Goal: Task Accomplishment & Management: Manage account settings

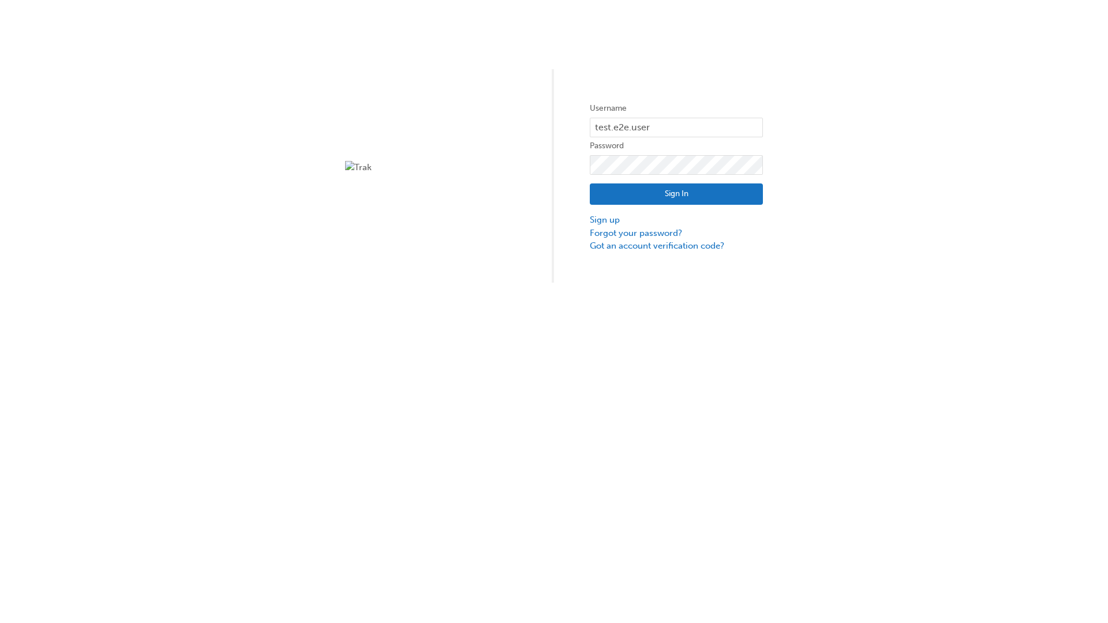
type input "test.e2e.user31"
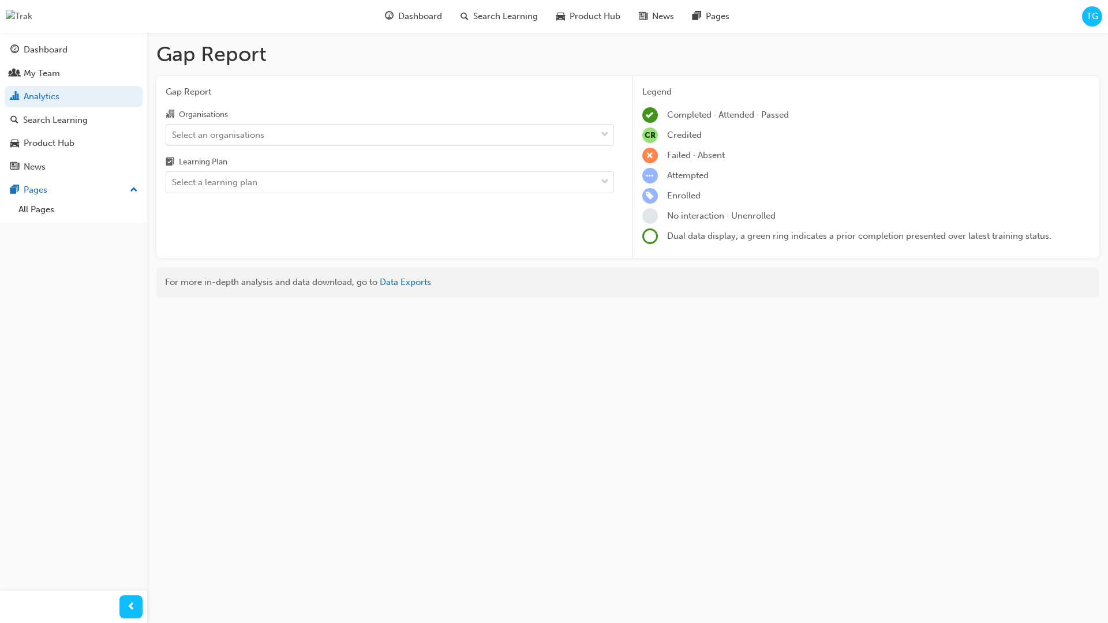
click at [173, 134] on input "Organisations Select an organisations" at bounding box center [172, 134] width 1 height 10
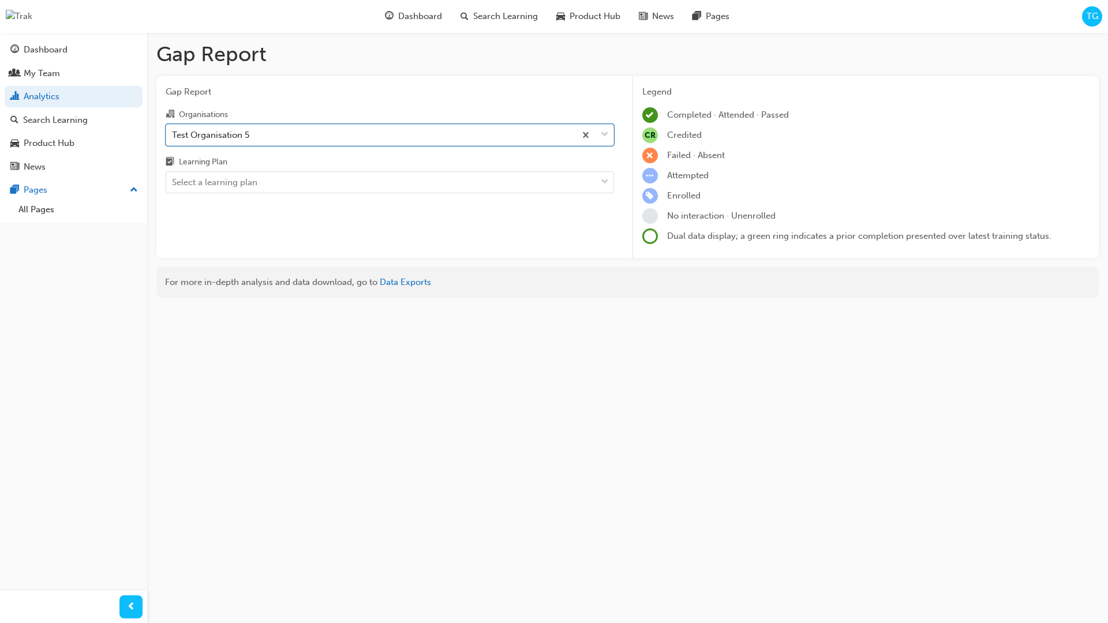
click at [173, 182] on input "Learning Plan Select a learning plan" at bounding box center [172, 182] width 1 height 10
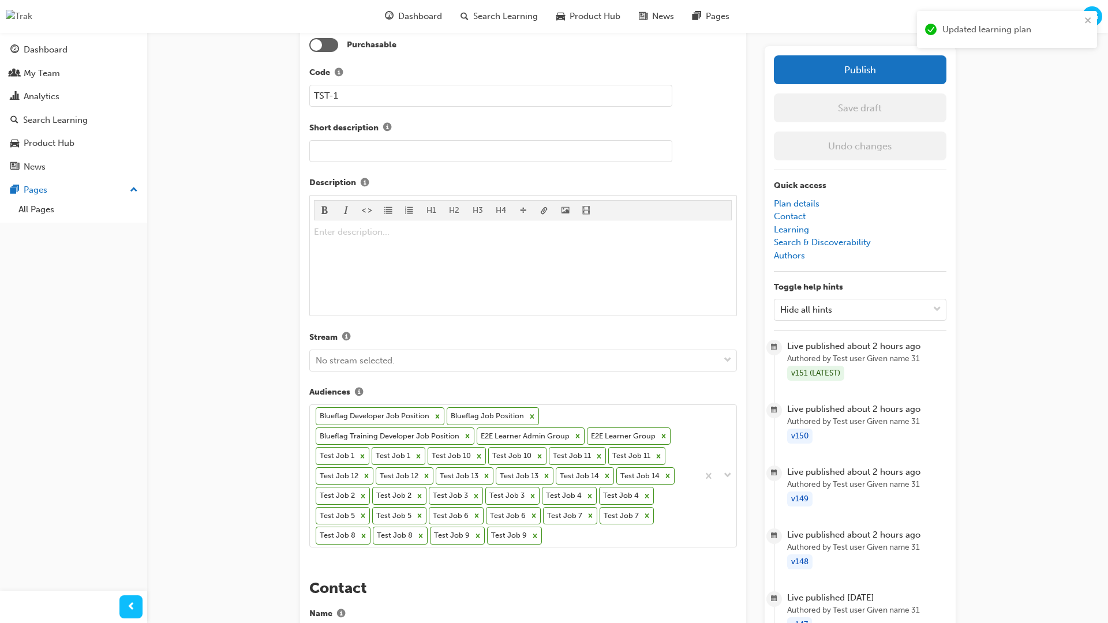
scroll to position [350, 0]
